Goal: Task Accomplishment & Management: Manage account settings

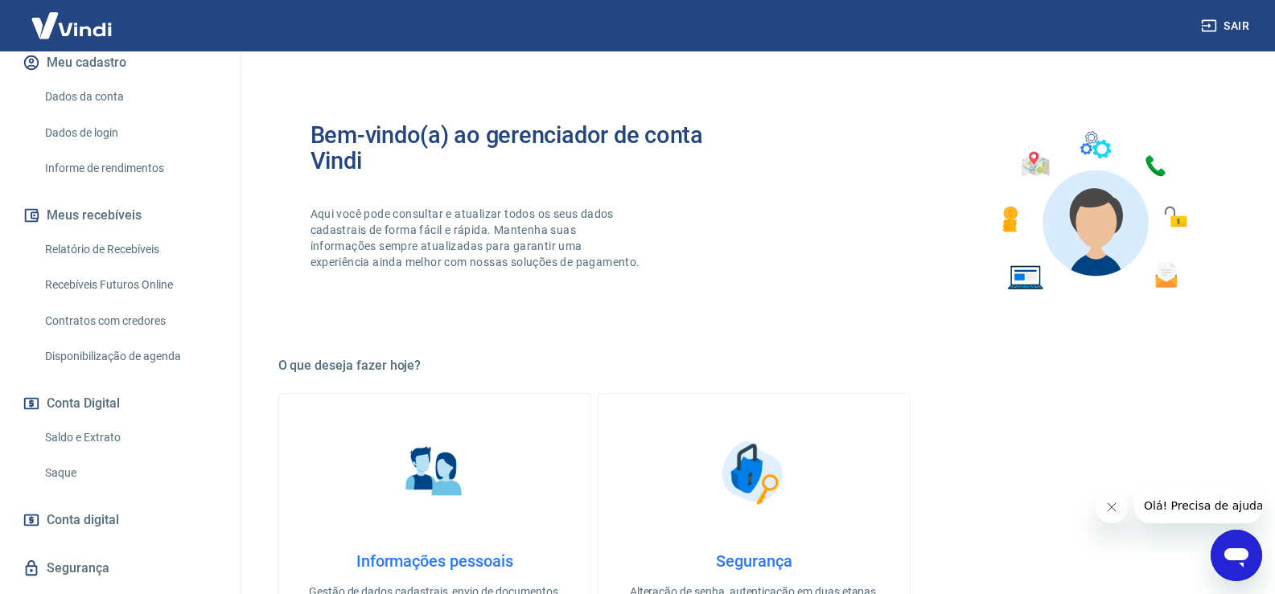
scroll to position [241, 0]
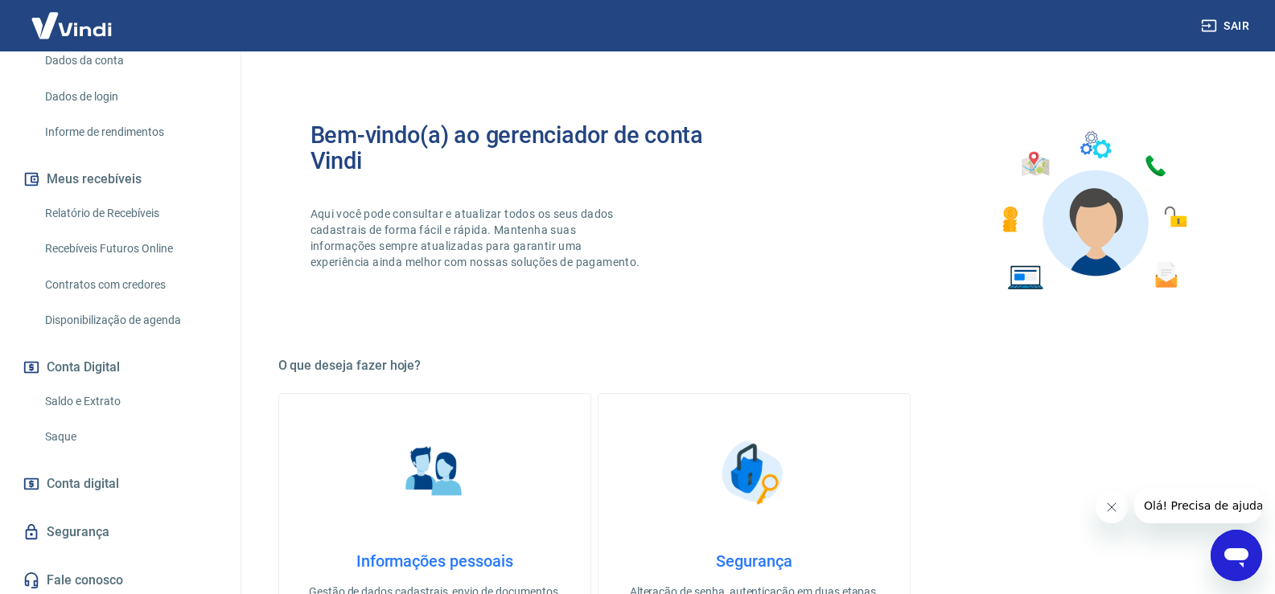
click at [109, 255] on link "Recebíveis Futuros Online" at bounding box center [130, 248] width 183 height 33
click at [98, 210] on link "Relatório de Recebíveis" at bounding box center [130, 213] width 183 height 33
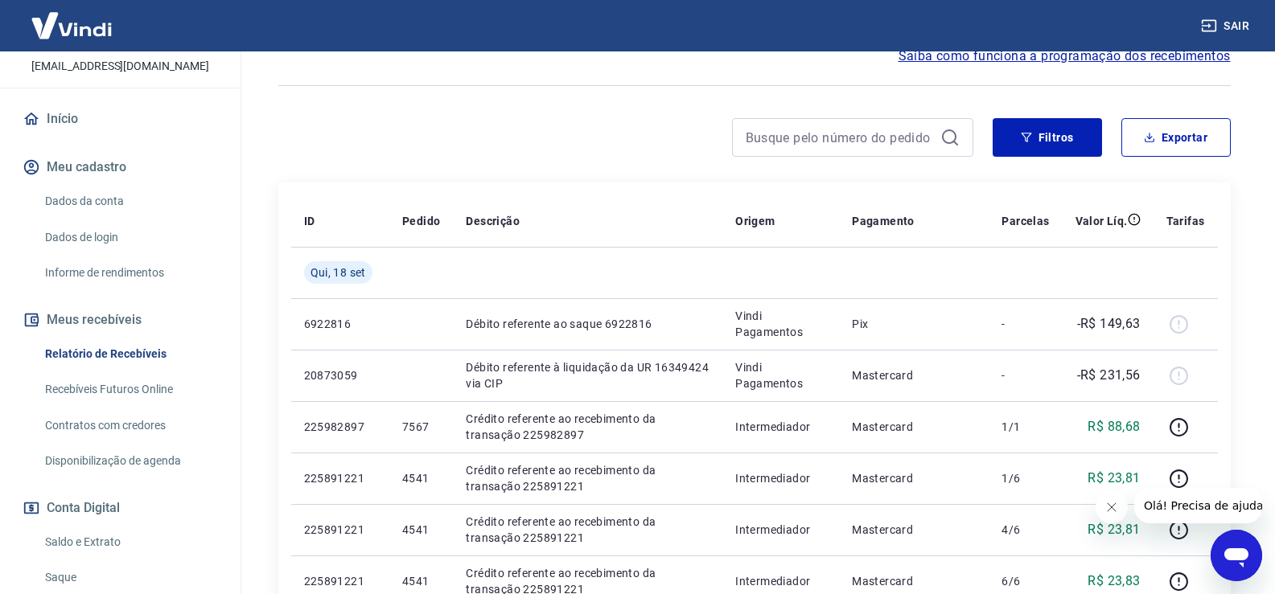
scroll to position [161, 0]
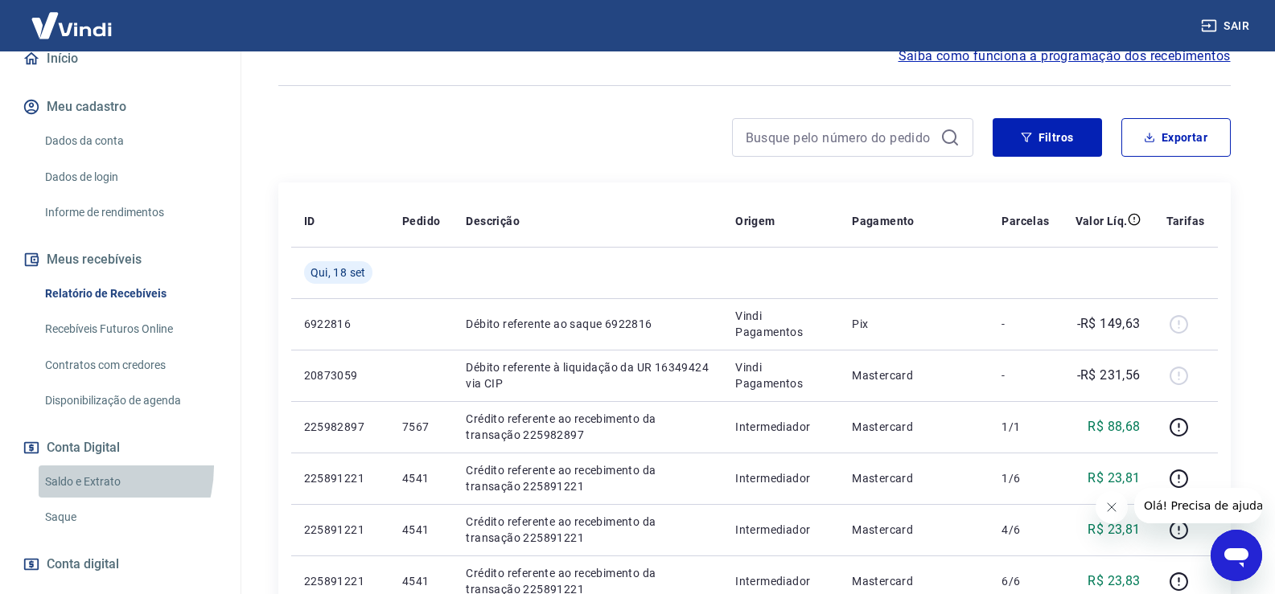
click at [76, 466] on link "Saldo e Extrato" at bounding box center [130, 482] width 183 height 33
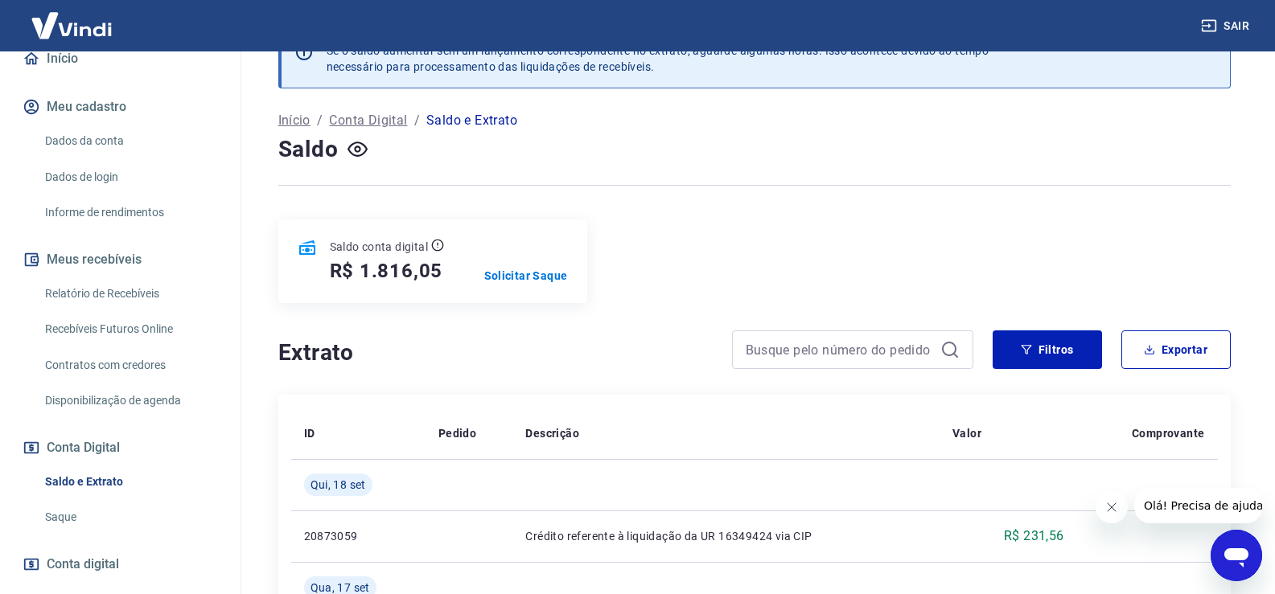
scroll to position [80, 0]
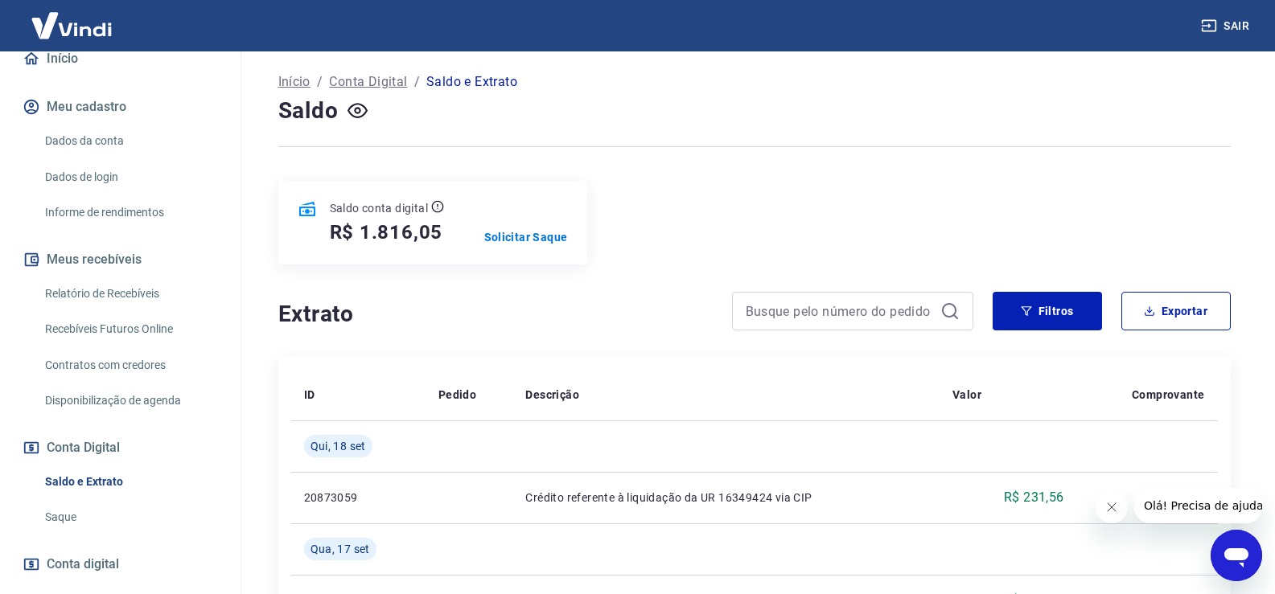
click at [507, 247] on div "Saldo conta digital R$ 1.816,05 Solicitar Saque" at bounding box center [432, 223] width 309 height 84
click at [513, 240] on p "Solicitar Saque" at bounding box center [526, 237] width 84 height 16
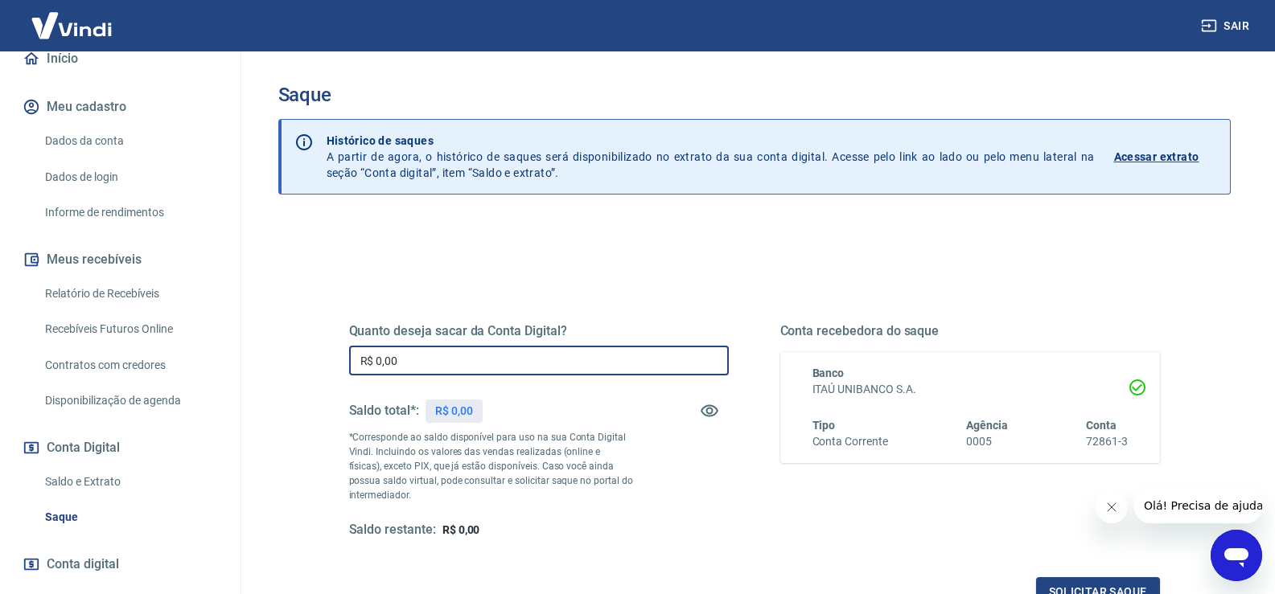
click at [498, 368] on input "R$ 0,00" at bounding box center [539, 361] width 380 height 30
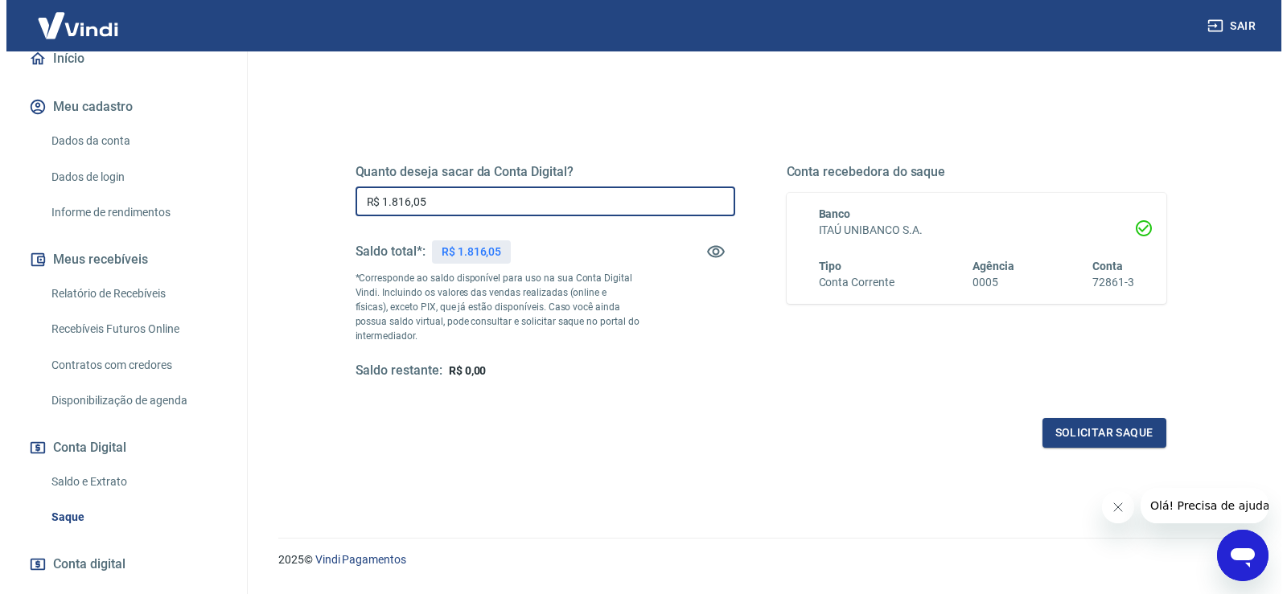
scroll to position [161, 0]
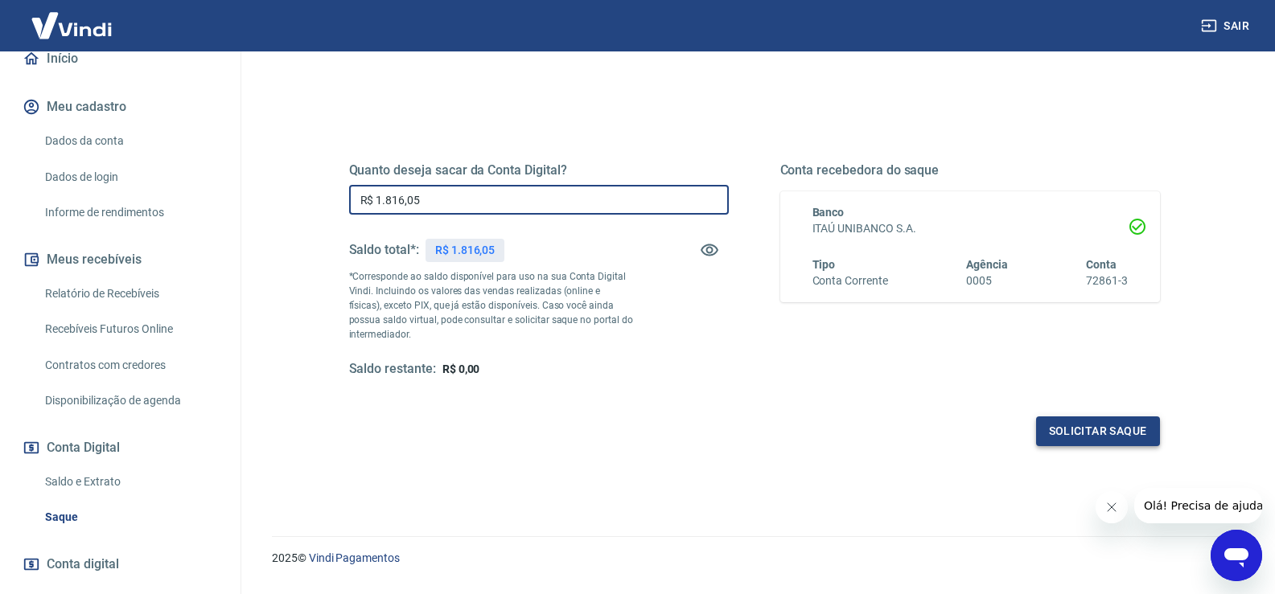
type input "R$ 1.816,05"
click at [1096, 450] on div "Quanto deseja sacar da Conta Digital? R$ 1.816,05 ​ Saldo total*: R$ 1.816,05 *…" at bounding box center [754, 279] width 849 height 374
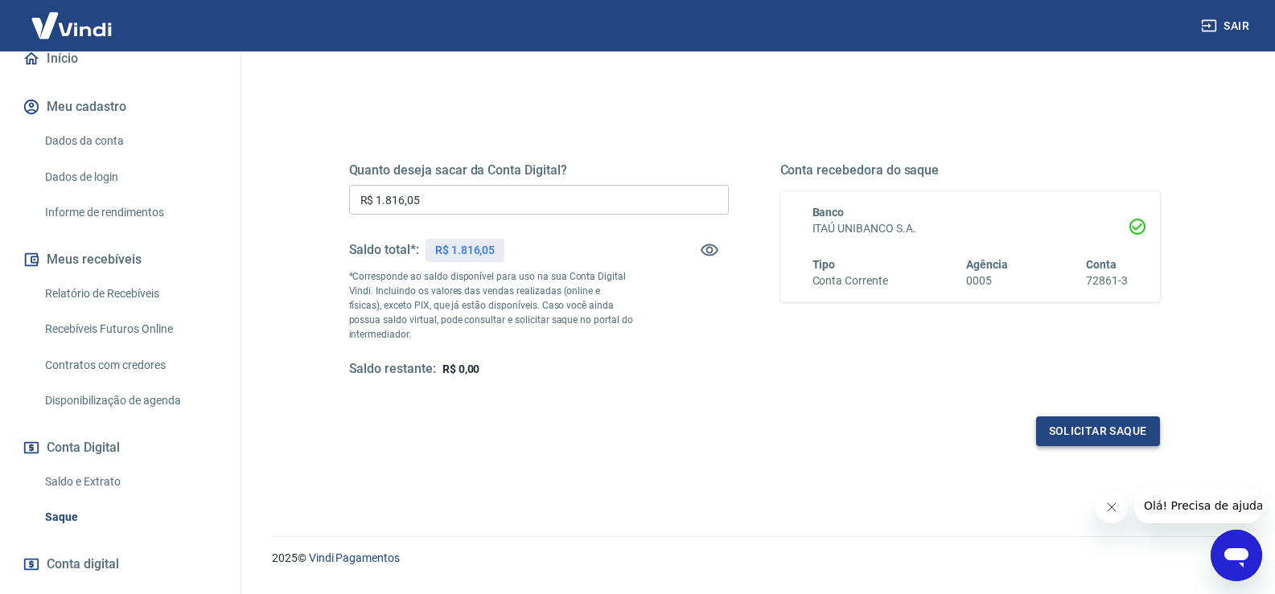
click at [1094, 432] on button "Solicitar saque" at bounding box center [1098, 432] width 124 height 30
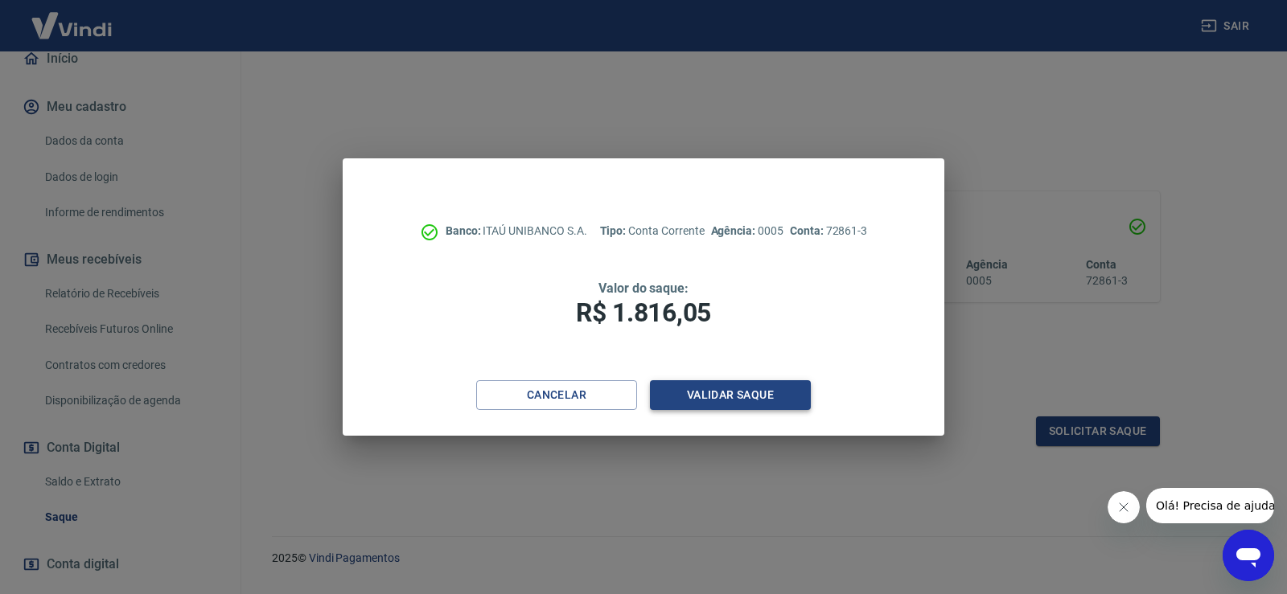
click at [762, 392] on button "Validar saque" at bounding box center [730, 395] width 161 height 30
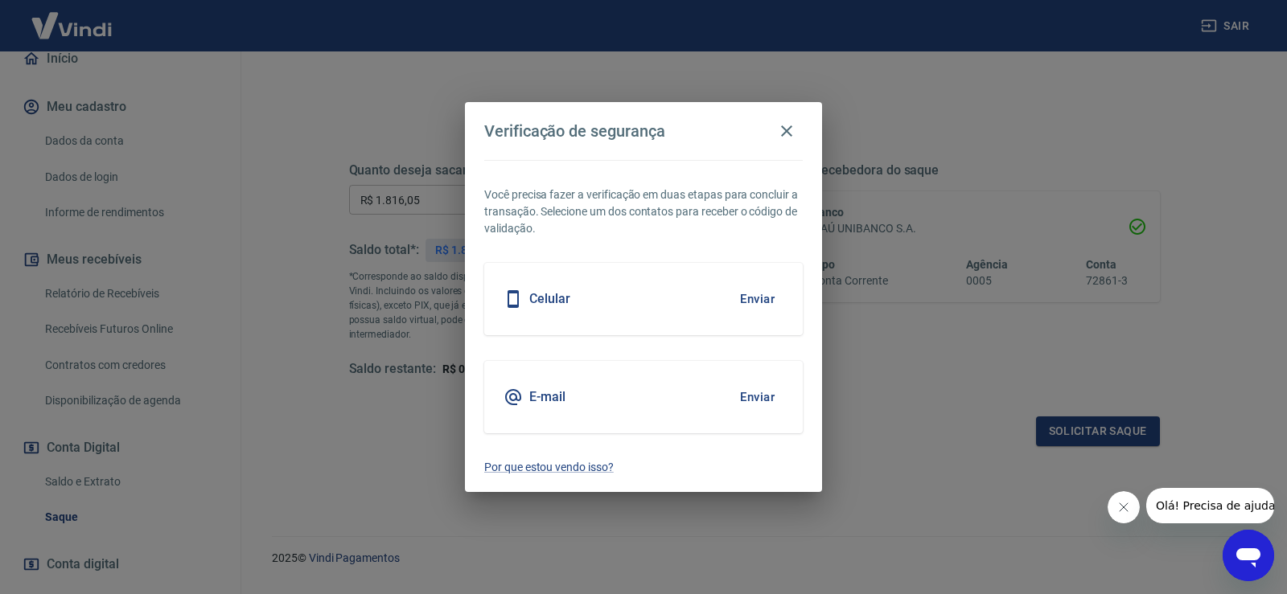
click at [754, 398] on button "Enviar" at bounding box center [757, 397] width 52 height 34
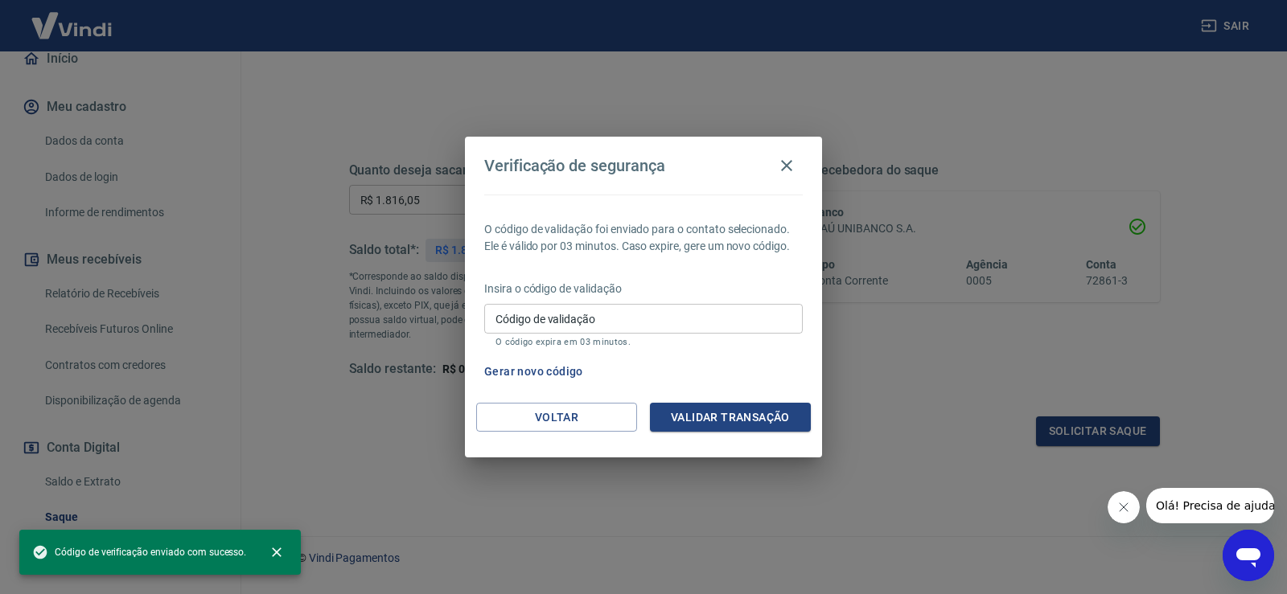
click at [638, 310] on input "Código de validação" at bounding box center [643, 319] width 318 height 30
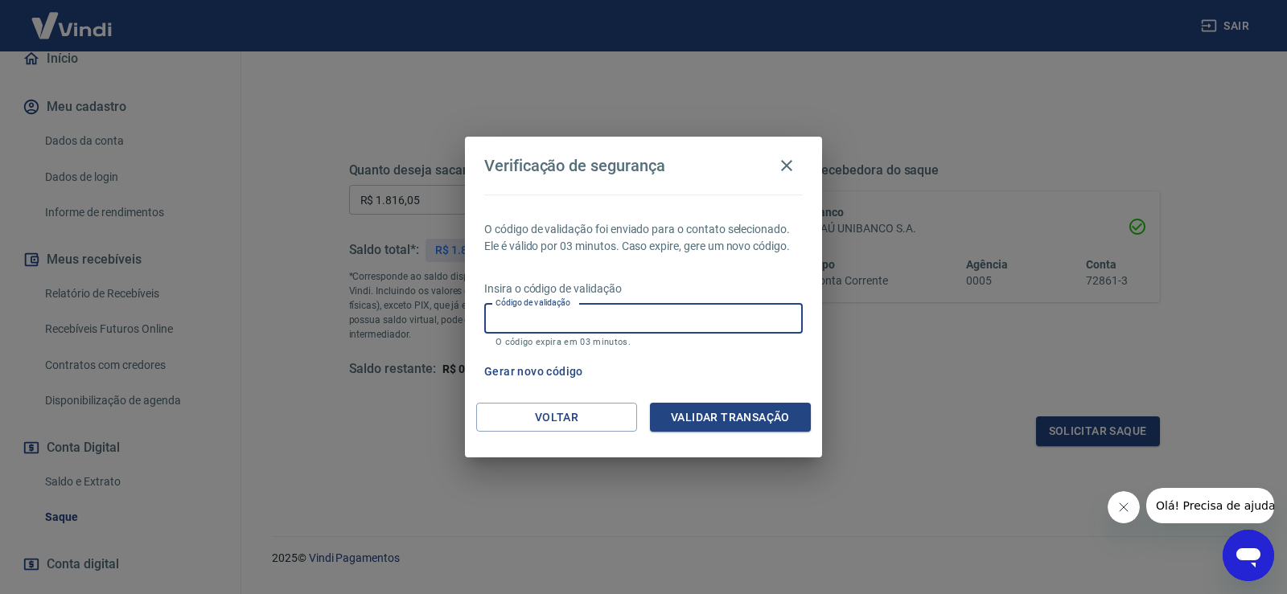
paste input "224071"
type input "224071"
click at [702, 413] on button "Validar transação" at bounding box center [730, 418] width 161 height 30
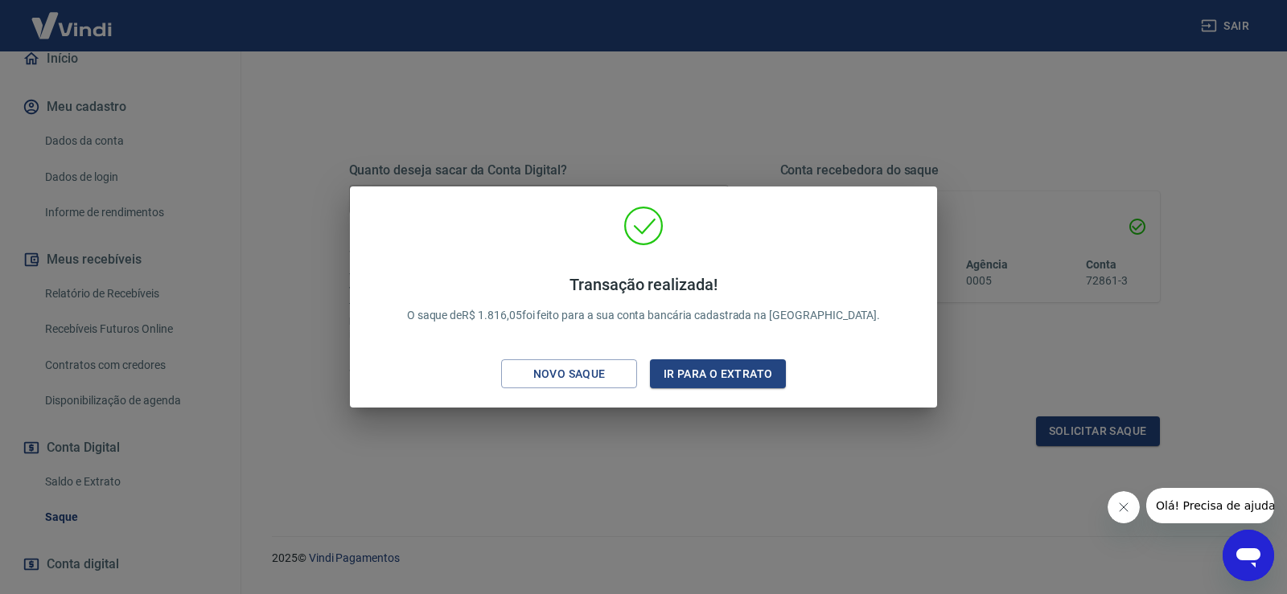
click at [718, 445] on div "Transação realizada! O saque de R$ 1.816,05 foi feito para a sua conta bancária…" at bounding box center [643, 297] width 1287 height 594
